Goal: Task Accomplishment & Management: Use online tool/utility

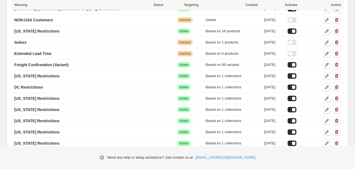
scroll to position [77, 0]
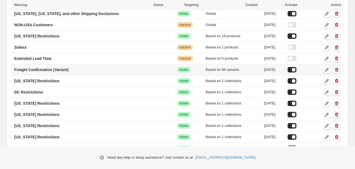
click at [104, 73] on td "Freight Confirmation (Variant)" at bounding box center [93, 69] width 165 height 11
click at [65, 71] on p "Freight Confirmation (Variant)" at bounding box center [41, 69] width 54 height 5
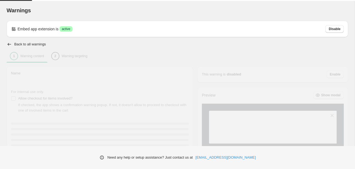
type input "**********"
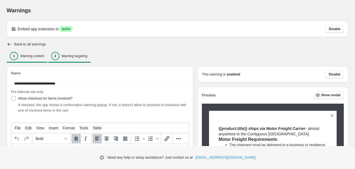
click at [75, 56] on p "Warning targeting" at bounding box center [75, 56] width 26 height 4
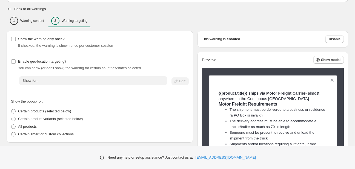
scroll to position [108, 0]
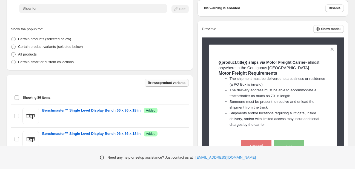
click at [158, 82] on span "Browse product variants" at bounding box center [167, 83] width 38 height 4
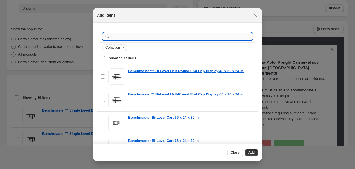
click at [119, 38] on input ":r2t:" at bounding box center [181, 37] width 141 height 8
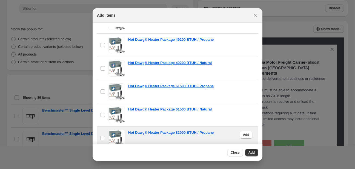
scroll to position [77, 0]
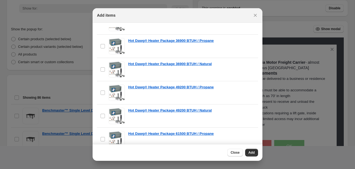
type input "**********"
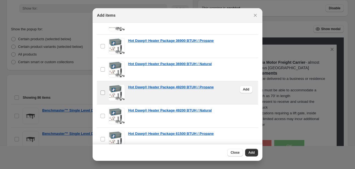
click at [102, 96] on label "checkbox" at bounding box center [103, 92] width 12 height 23
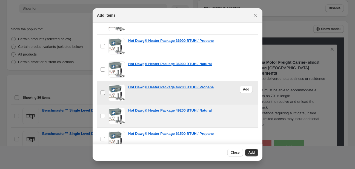
scroll to position [154, 0]
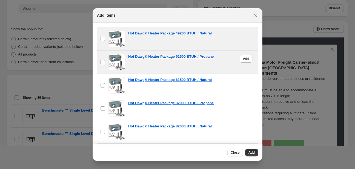
click at [102, 64] on label "checkbox" at bounding box center [103, 62] width 12 height 23
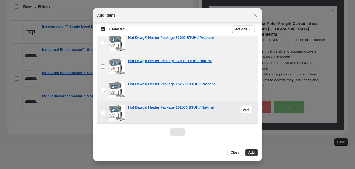
scroll to position [0, 0]
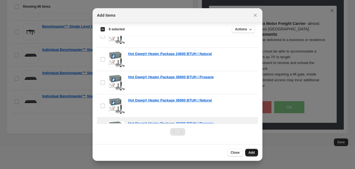
click at [251, 151] on button "Add" at bounding box center [251, 153] width 13 height 8
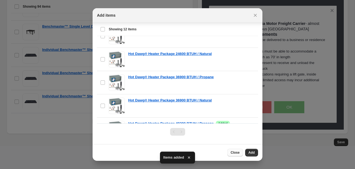
click at [235, 153] on span "Close" at bounding box center [235, 153] width 9 height 4
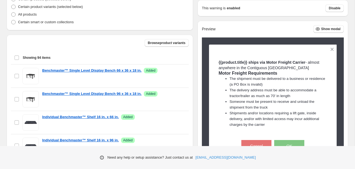
scroll to position [215, 0]
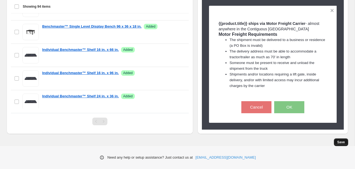
click at [342, 142] on span "Save" at bounding box center [341, 142] width 8 height 4
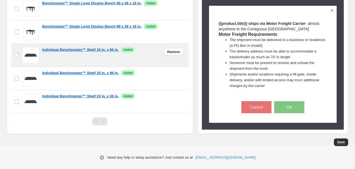
scroll to position [0, 0]
